Goal: Navigation & Orientation: Understand site structure

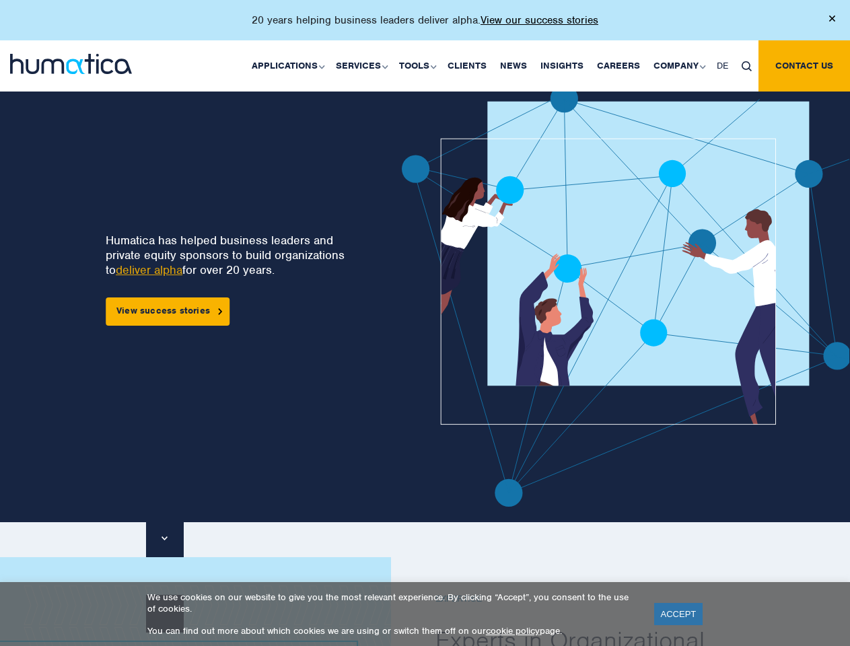
click at [425, 26] on p "20 years helping business leaders deliver alpha. View our success stories" at bounding box center [425, 19] width 347 height 13
click at [291, 65] on link "Applications" at bounding box center [287, 65] width 84 height 51
click at [364, 65] on link "Services" at bounding box center [360, 65] width 63 height 51
click at [419, 65] on link "Tools" at bounding box center [416, 65] width 48 height 51
click at [679, 65] on link "Company" at bounding box center [678, 65] width 63 height 51
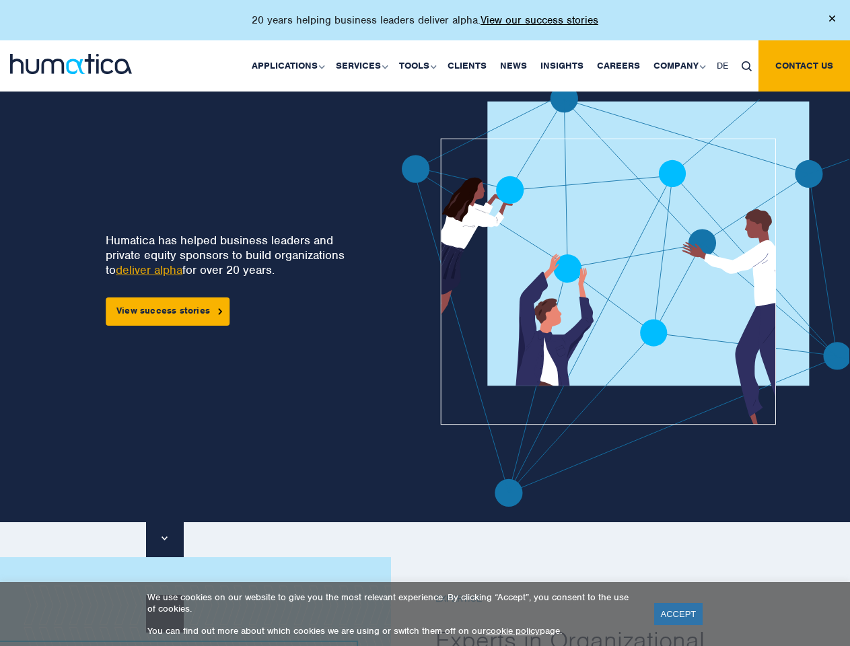
click at [747, 65] on img at bounding box center [747, 66] width 10 height 10
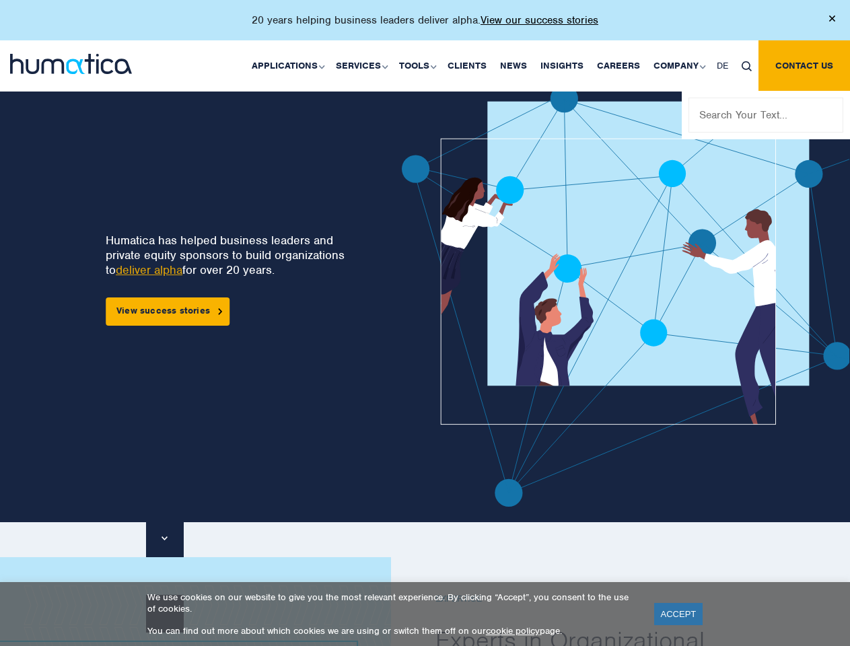
click at [451, 296] on img at bounding box center [664, 296] width 525 height 422
